Goal: Information Seeking & Learning: Check status

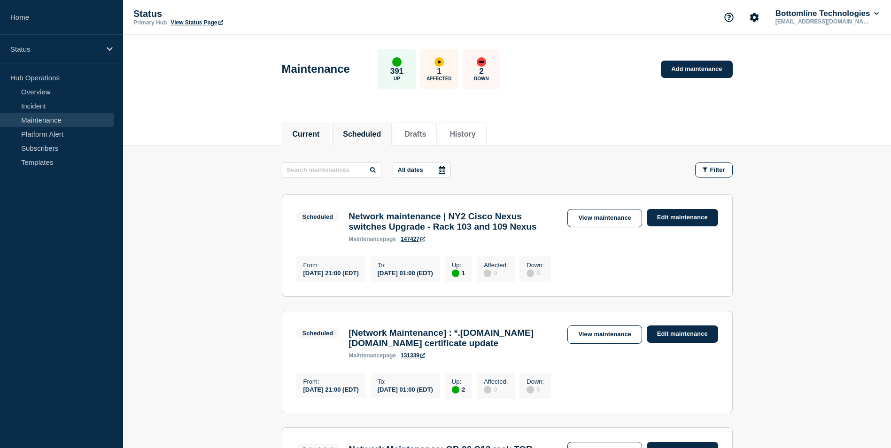
click at [313, 130] on button "Current" at bounding box center [306, 134] width 27 height 8
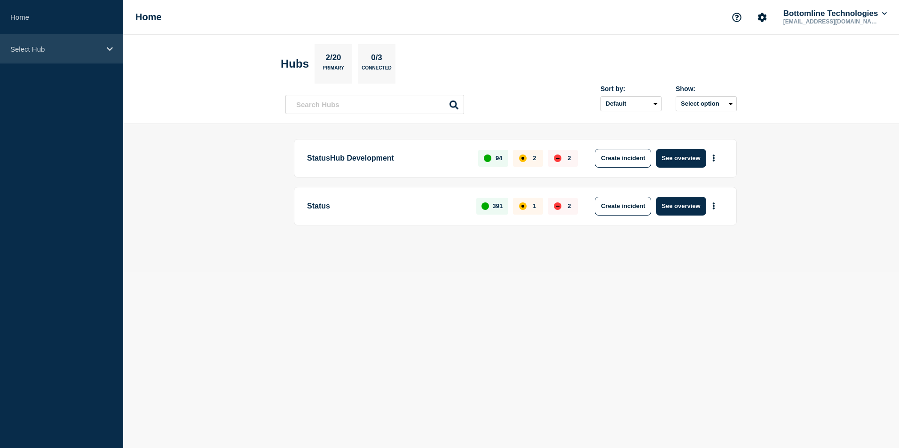
click at [99, 45] on p "Select Hub" at bounding box center [55, 49] width 90 height 8
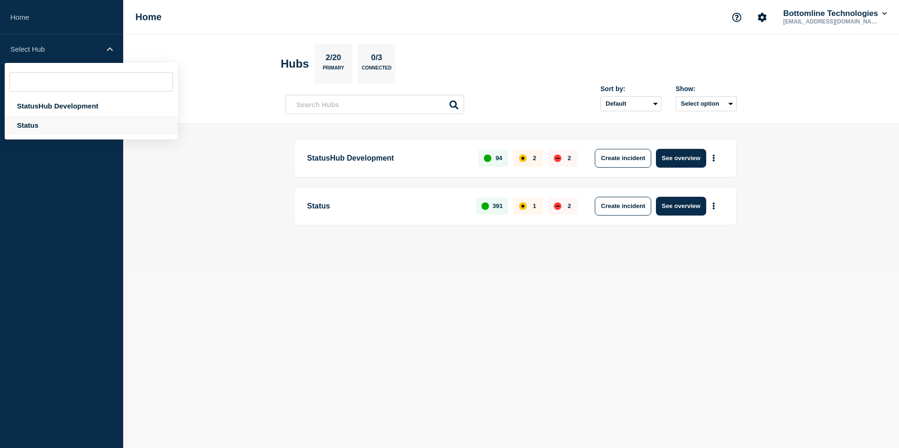
click at [62, 130] on div "Status" at bounding box center [91, 125] width 173 height 19
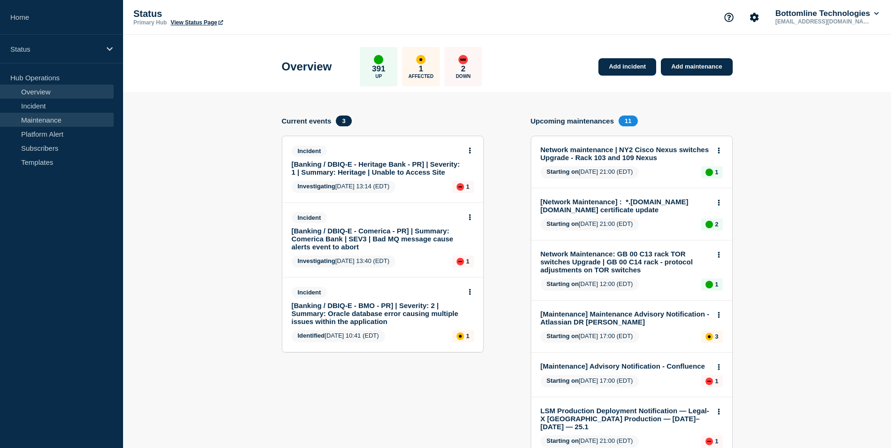
click at [80, 121] on link "Maintenance" at bounding box center [57, 120] width 114 height 14
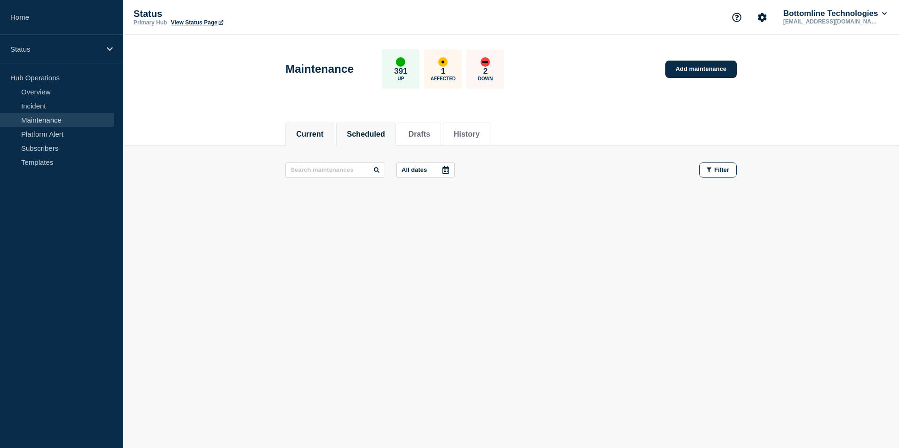
click at [361, 131] on button "Scheduled" at bounding box center [366, 134] width 38 height 8
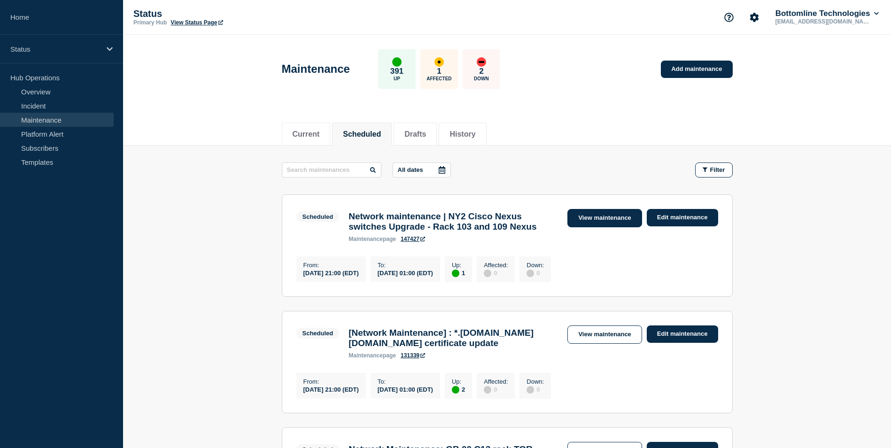
click at [610, 215] on link "View maintenance" at bounding box center [605, 218] width 74 height 18
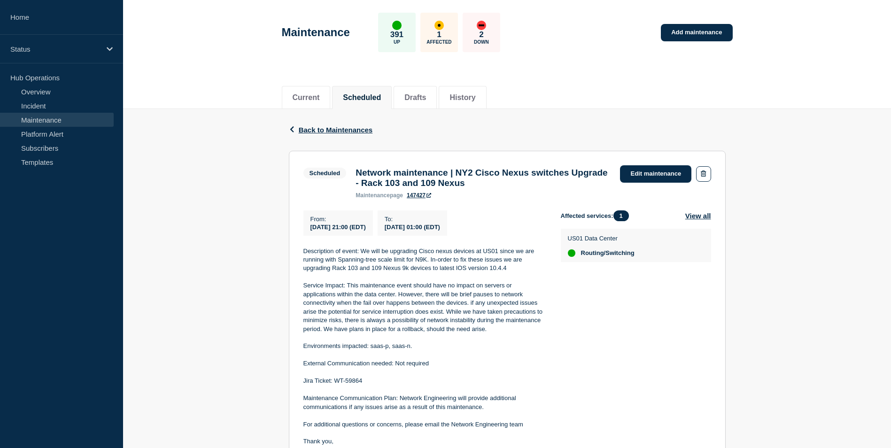
scroll to position [94, 0]
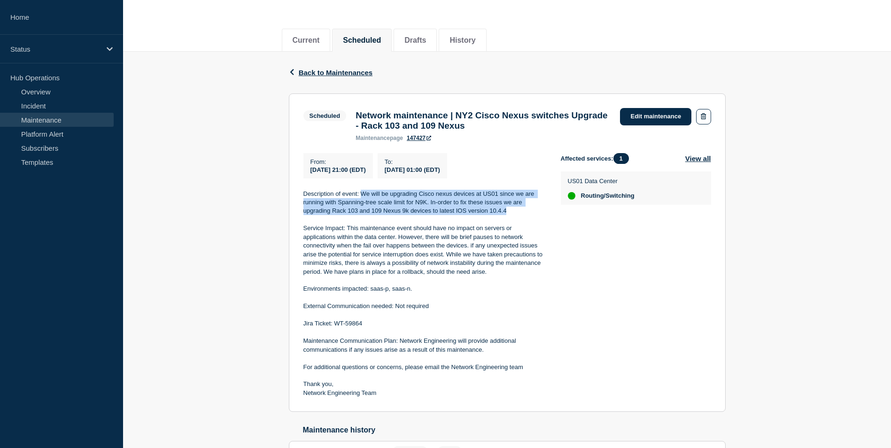
drag, startPoint x: 361, startPoint y: 198, endPoint x: 510, endPoint y: 216, distance: 150.0
click at [510, 216] on p "Description of event: We will be upgrading Cisco nexus devices at US01 since we…" at bounding box center [425, 203] width 242 height 26
copy p "We will be upgrading Cisco nexus devices at [GEOGRAPHIC_DATA] since we are runn…"
